Goal: Use online tool/utility

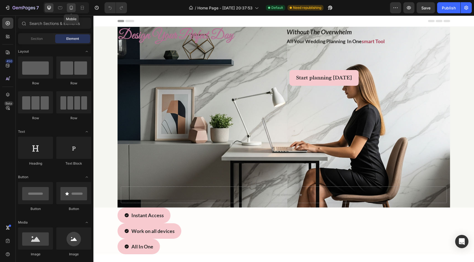
click at [70, 11] on div at bounding box center [71, 7] width 9 height 9
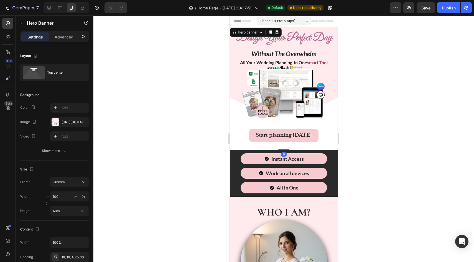
click at [322, 29] on div "design your perfect day Heading without the overwhelm all your wedding planning…" at bounding box center [283, 88] width 108 height 123
click at [67, 36] on p "Advanced" at bounding box center [64, 37] width 19 height 6
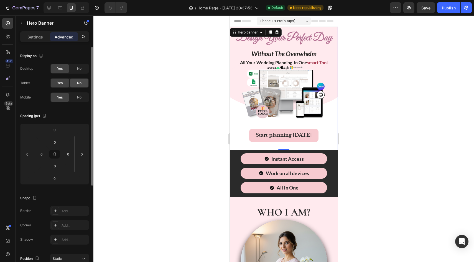
click at [82, 84] on div "No" at bounding box center [79, 83] width 18 height 9
click at [76, 69] on div "No" at bounding box center [79, 68] width 18 height 9
click at [59, 12] on div at bounding box center [60, 7] width 9 height 9
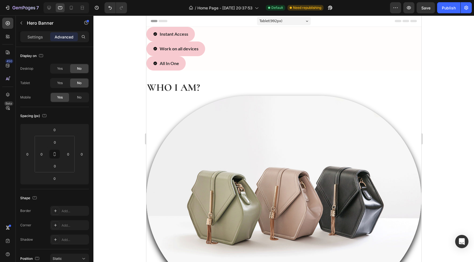
click at [285, 23] on div "Tablet ( 992 px)" at bounding box center [284, 21] width 54 height 8
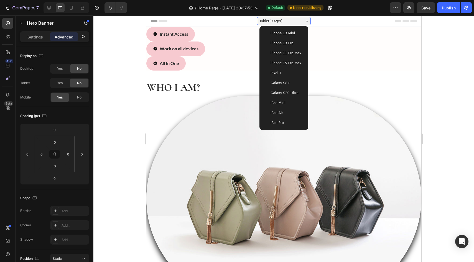
click at [288, 63] on span "iPhone 15 Pro Max" at bounding box center [285, 63] width 31 height 6
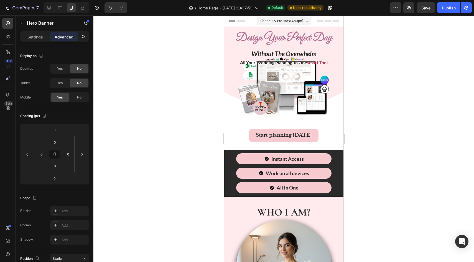
click at [288, 20] on span "iPhone 15 Pro Max ( 430 px)" at bounding box center [281, 21] width 44 height 6
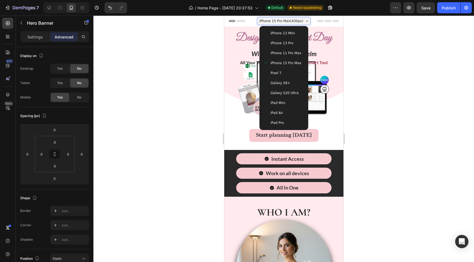
click at [286, 40] on span "iPhone 13 Pro" at bounding box center [281, 43] width 23 height 6
